Goal: Find specific page/section: Find specific page/section

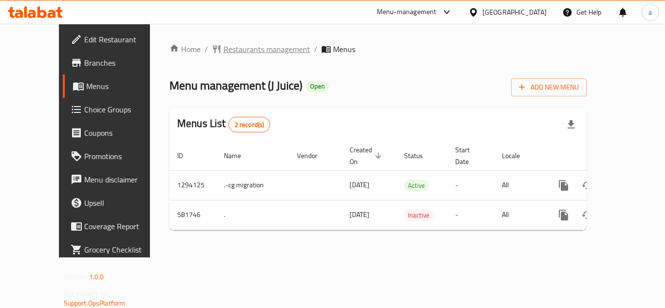
click at [224, 44] on span "Restaurants management" at bounding box center [267, 49] width 87 height 12
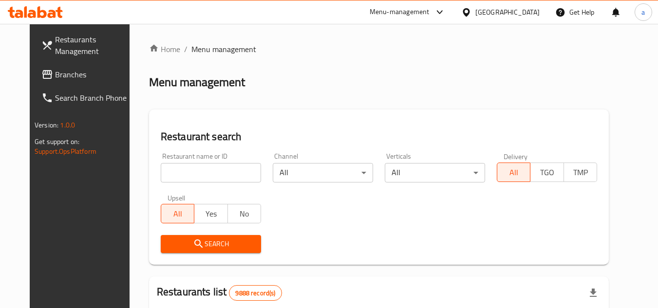
click at [200, 172] on input "search" at bounding box center [211, 172] width 100 height 19
paste input "636874"
type input "636874"
click at [208, 250] on button "Search" at bounding box center [211, 244] width 100 height 18
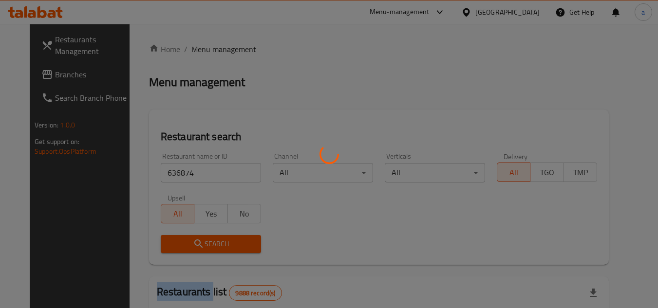
click at [208, 250] on div at bounding box center [329, 154] width 658 height 308
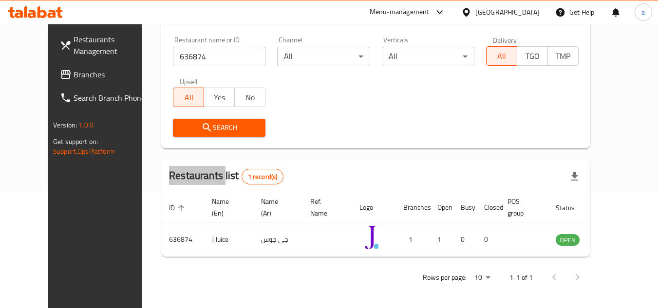
scroll to position [118, 0]
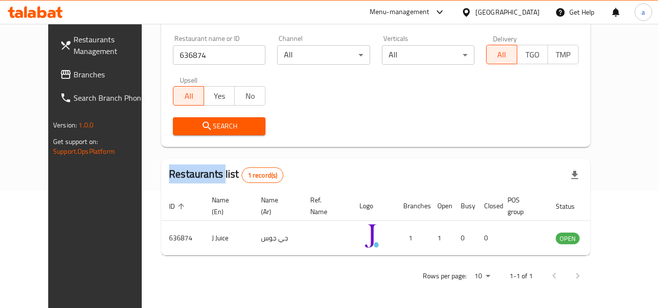
click at [74, 76] on span "Branches" at bounding box center [112, 75] width 77 height 12
